Goal: Task Accomplishment & Management: Use online tool/utility

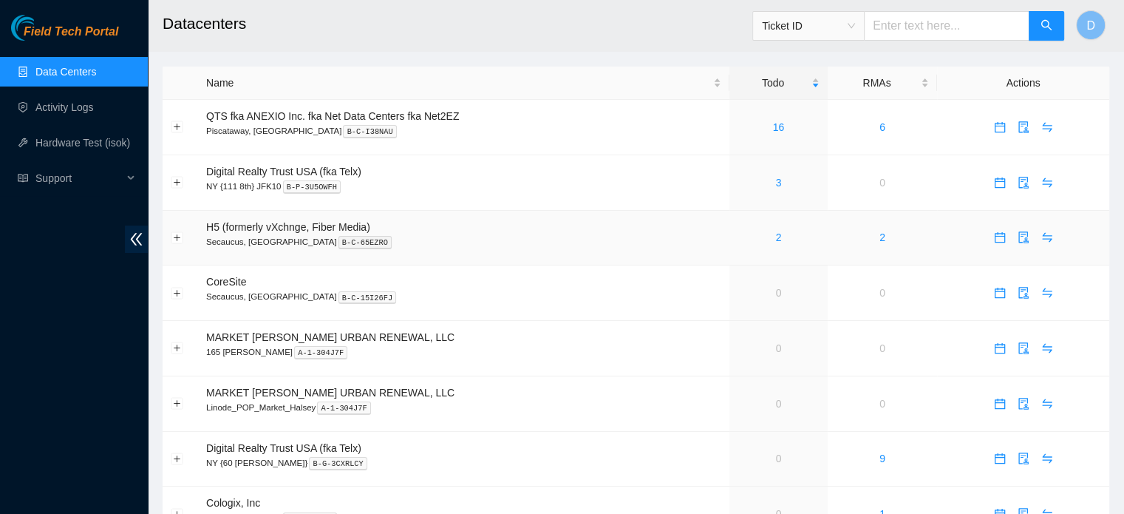
click at [780, 239] on div "2" at bounding box center [779, 237] width 82 height 16
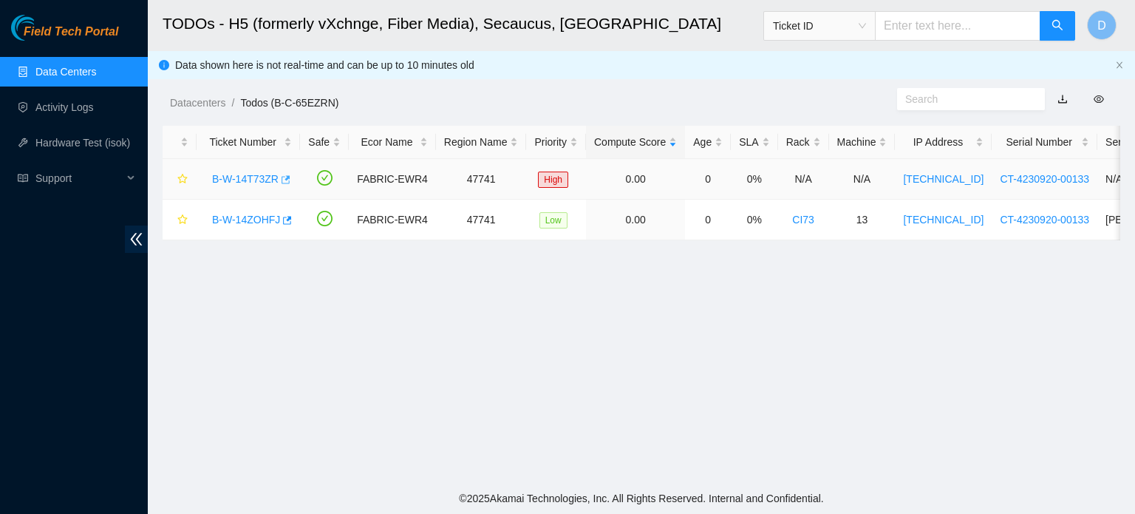
click at [282, 181] on icon "button" at bounding box center [284, 179] width 10 height 10
click at [281, 178] on icon "button" at bounding box center [284, 179] width 10 height 10
click at [285, 218] on icon "button" at bounding box center [287, 220] width 9 height 8
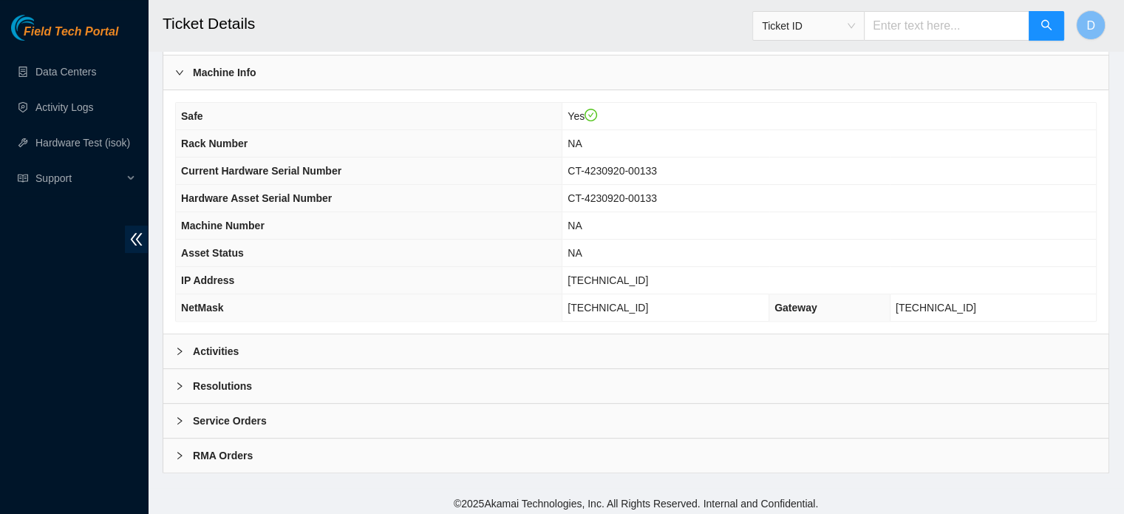
click at [361, 344] on div "Activities" at bounding box center [635, 351] width 945 height 34
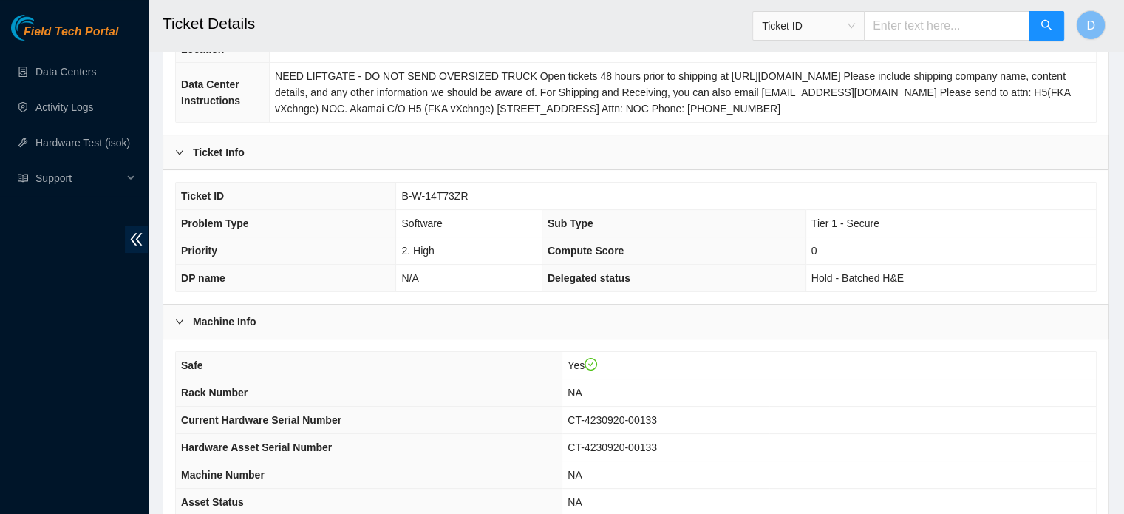
scroll to position [440, 0]
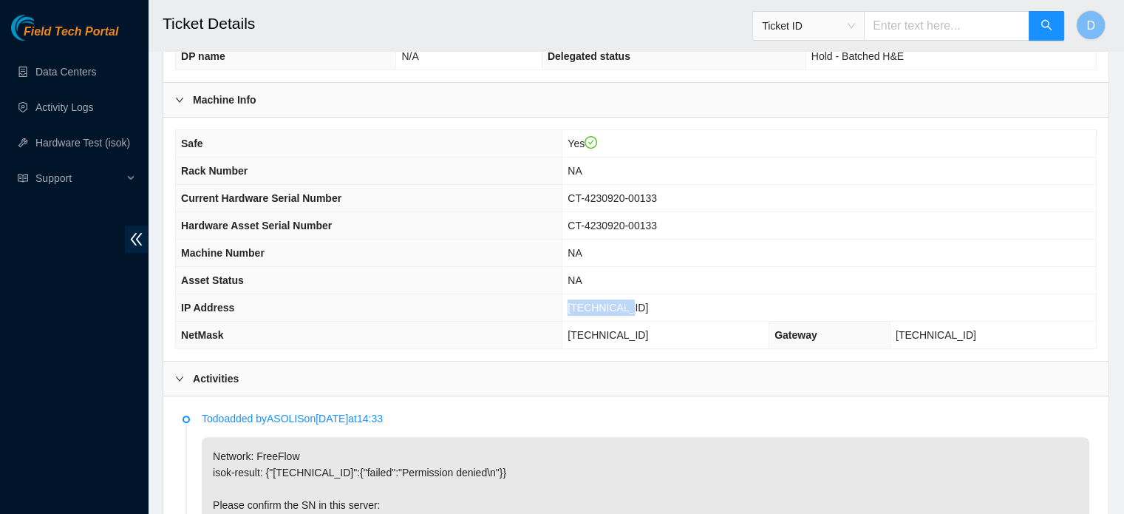
drag, startPoint x: 604, startPoint y: 301, endPoint x: 687, endPoint y: 299, distance: 82.1
click at [686, 301] on td "[TECHNICAL_ID]" at bounding box center [829, 307] width 534 height 27
copy span "[TECHNICAL_ID]"
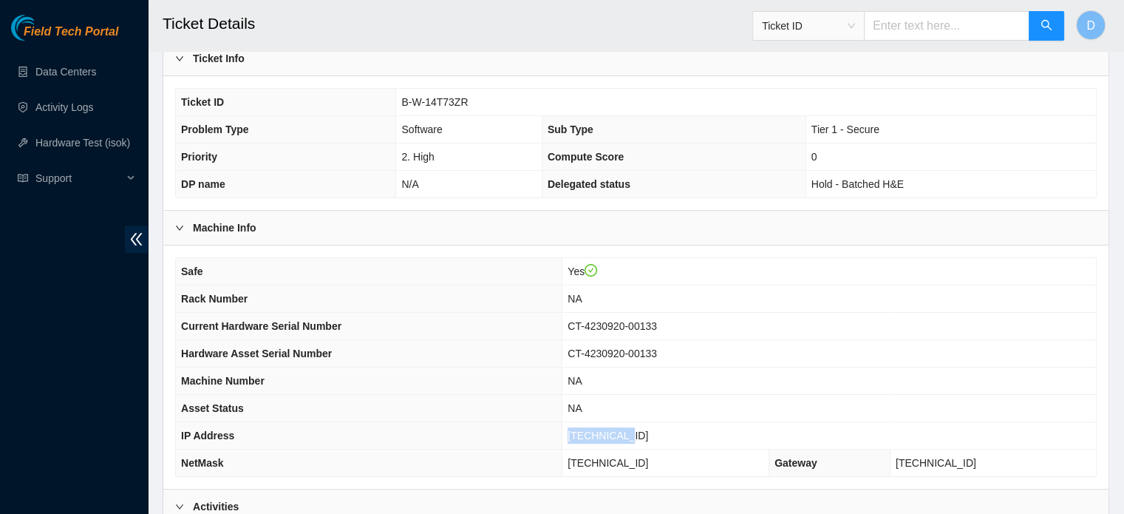
scroll to position [145, 0]
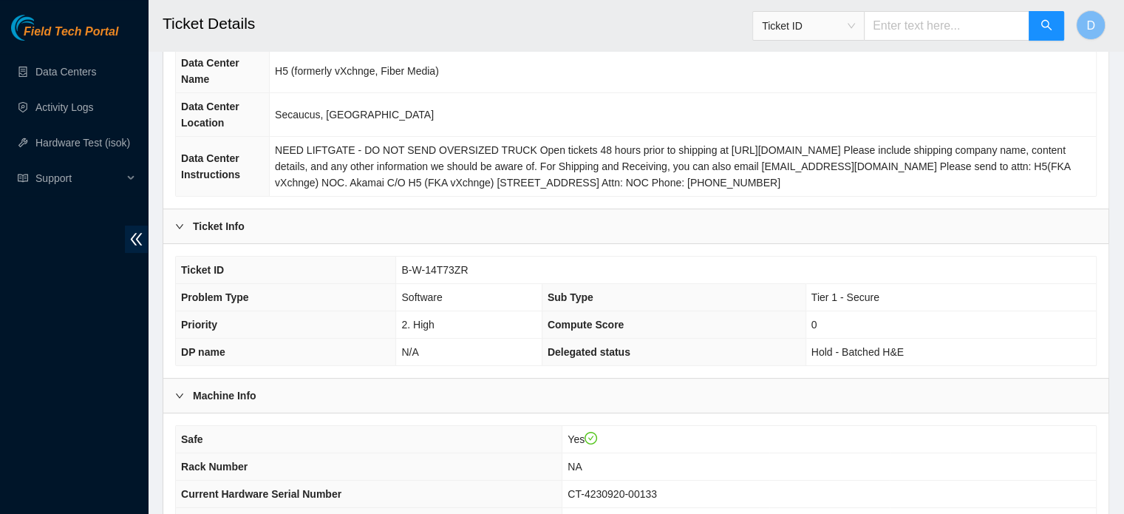
click at [855, 22] on span "Ticket ID" at bounding box center [808, 26] width 93 height 22
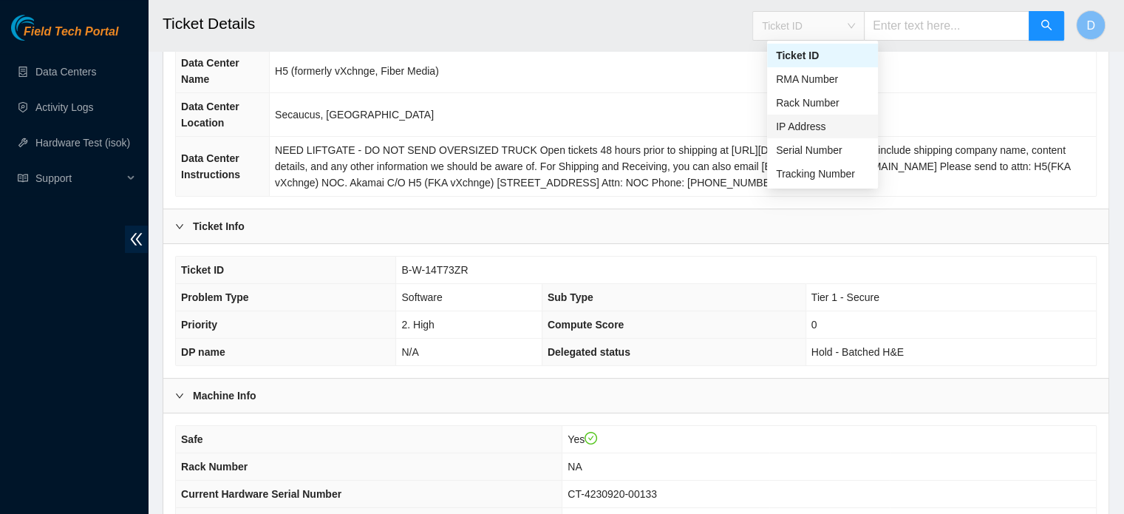
click at [814, 120] on div "IP Address" at bounding box center [822, 126] width 93 height 16
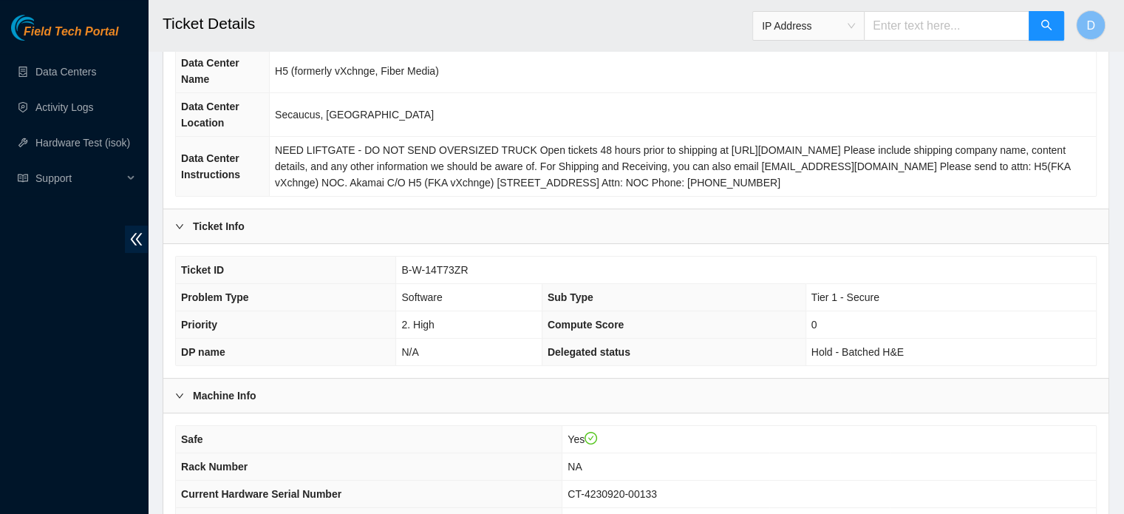
click at [903, 30] on input "text" at bounding box center [947, 26] width 166 height 30
paste input "[TECHNICAL_ID]"
type input "[TECHNICAL_ID]"
click at [1056, 21] on button "button" at bounding box center [1046, 26] width 35 height 30
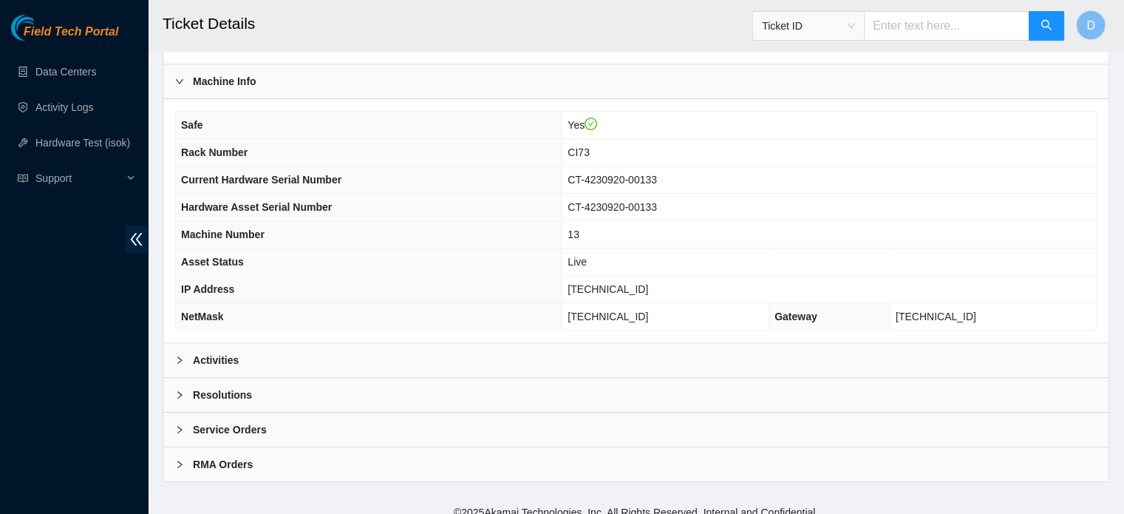
scroll to position [468, 0]
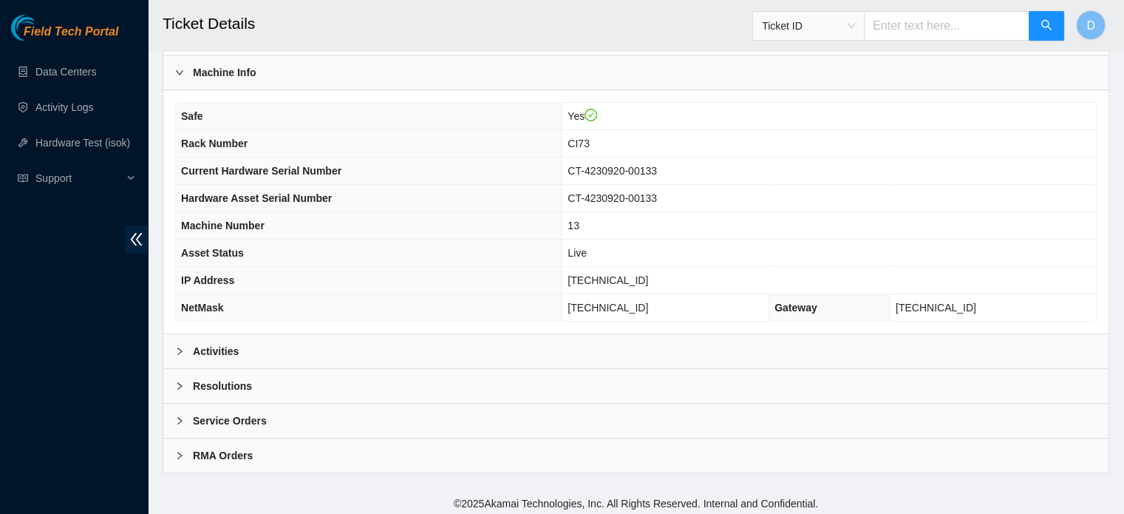
click at [310, 356] on div "Activities" at bounding box center [635, 351] width 945 height 34
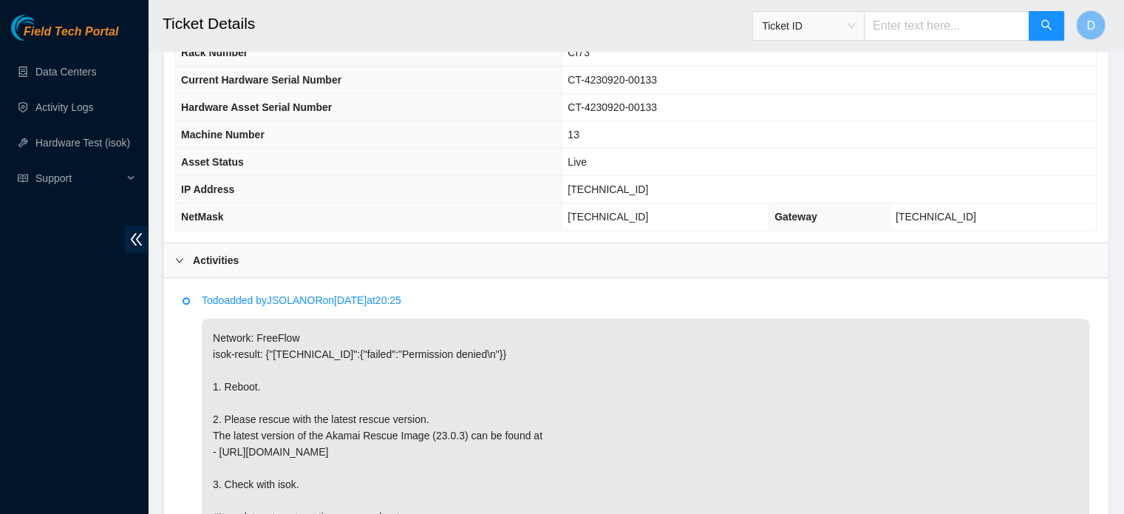
scroll to position [246, 0]
